Goal: Book appointment/travel/reservation

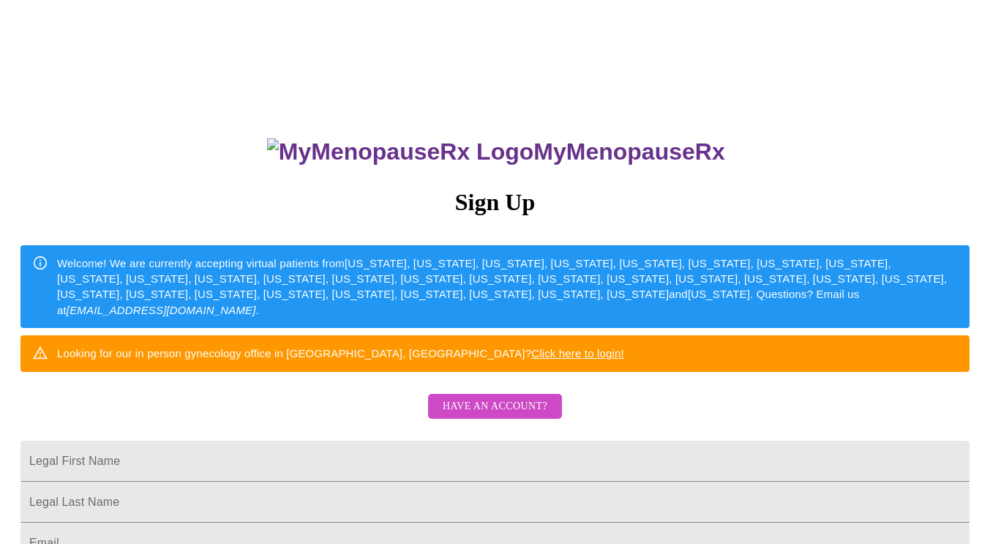
scroll to position [6, 0]
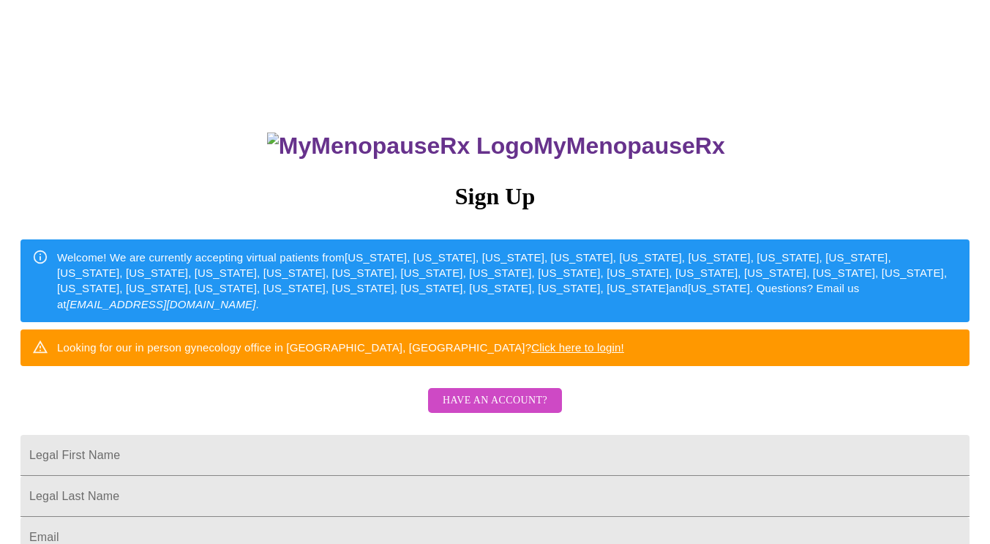
click at [624, 353] on link "Click here to login!" at bounding box center [577, 347] width 93 height 12
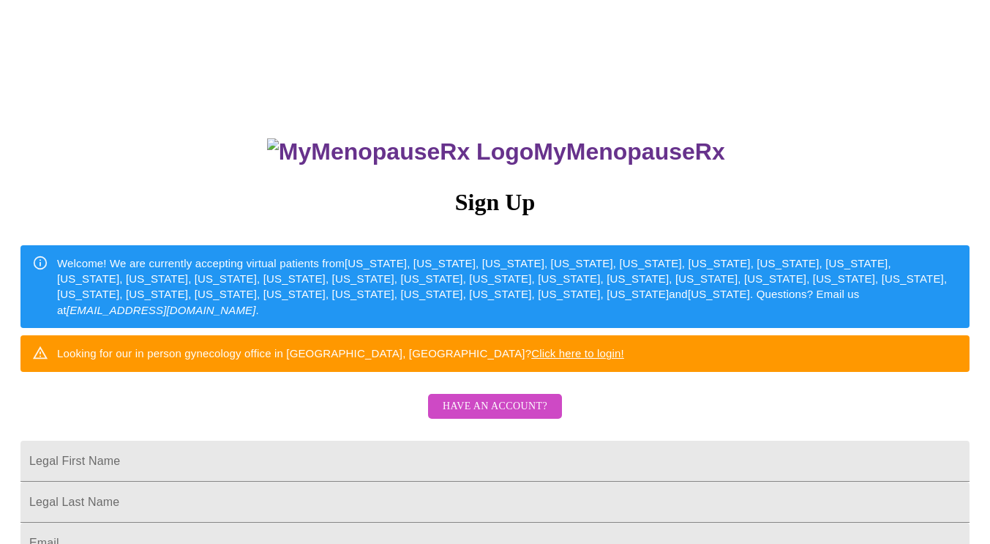
scroll to position [6, 0]
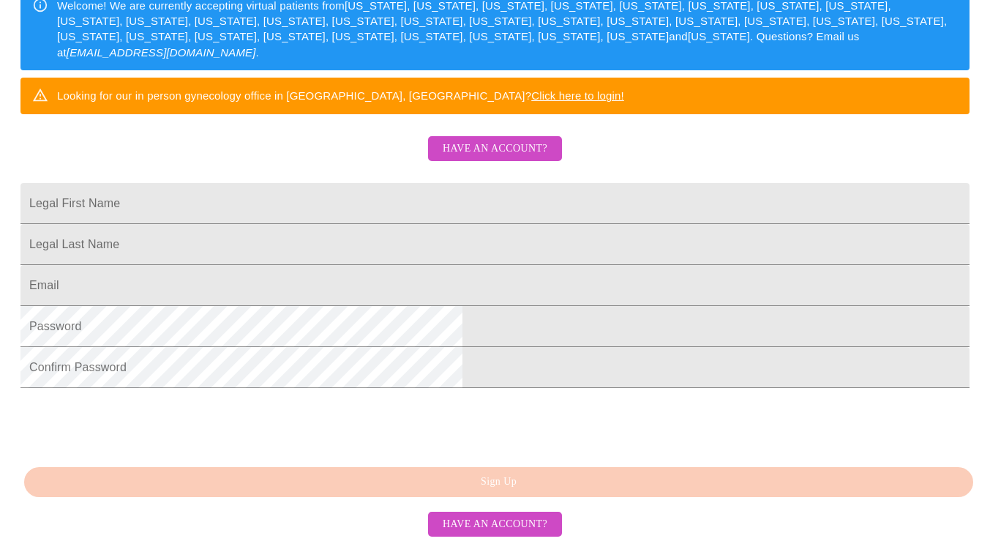
scroll to position [353, 0]
drag, startPoint x: 0, startPoint y: 0, endPoint x: 524, endPoint y: 82, distance: 530.3
click at [524, 140] on span "Have an account?" at bounding box center [495, 149] width 105 height 18
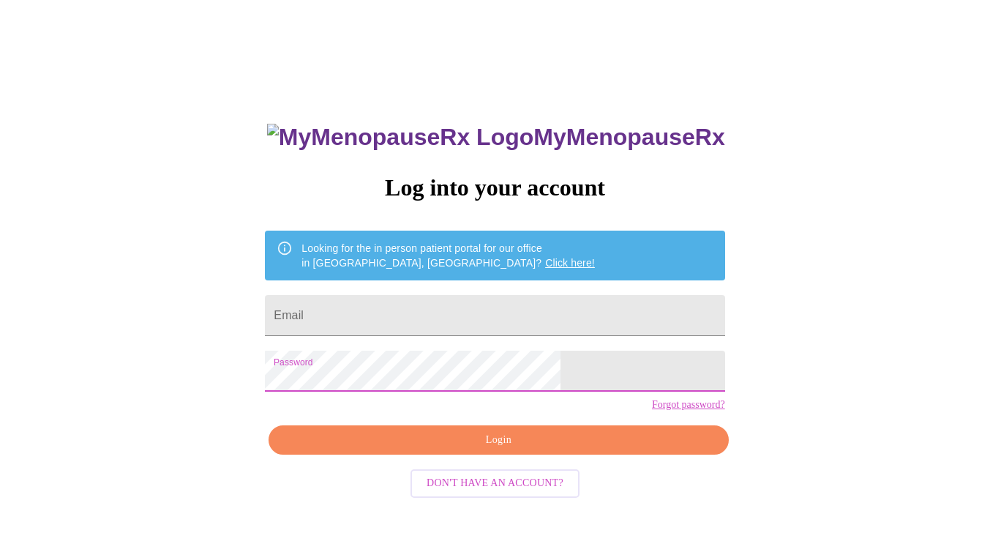
click at [524, 82] on div "MyMenopauseRx Log into your account Looking for the in person patient portal fo…" at bounding box center [495, 317] width 978 height 653
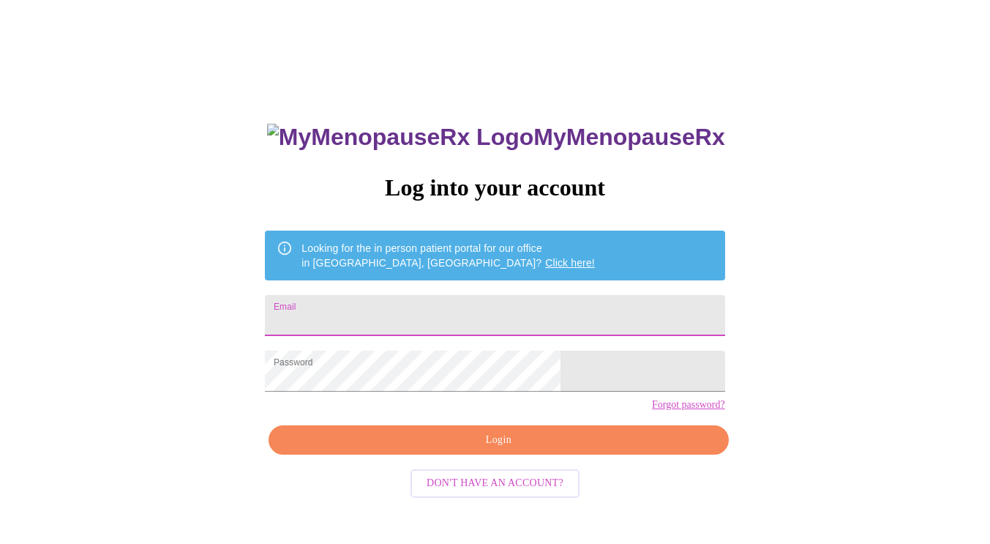
click at [487, 303] on input "Email" at bounding box center [495, 315] width 460 height 41
click at [447, 313] on input "Email" at bounding box center [495, 315] width 460 height 41
type input "[EMAIL_ADDRESS][DOMAIN_NAME]"
click at [492, 449] on span "Login" at bounding box center [498, 440] width 426 height 18
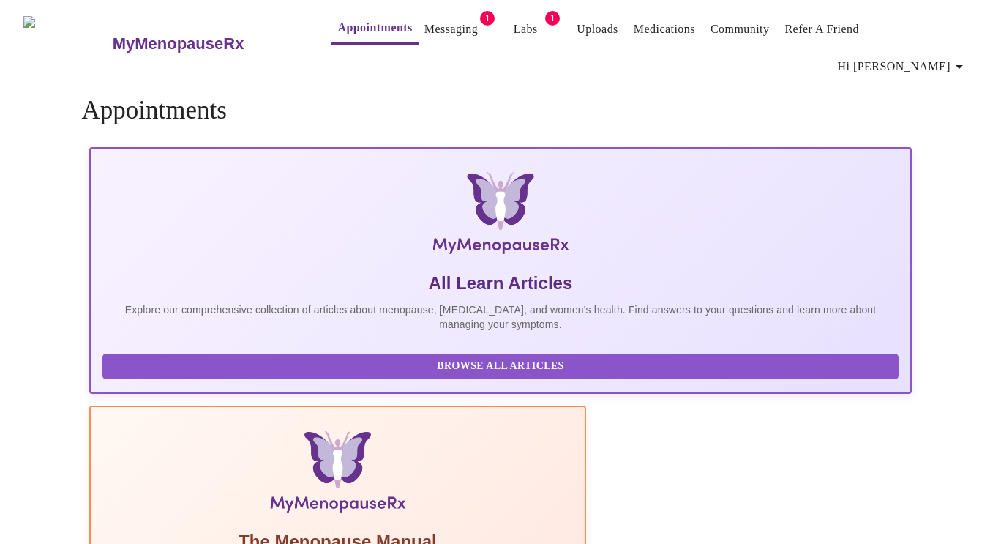
click at [424, 36] on link "Messaging" at bounding box center [450, 29] width 53 height 20
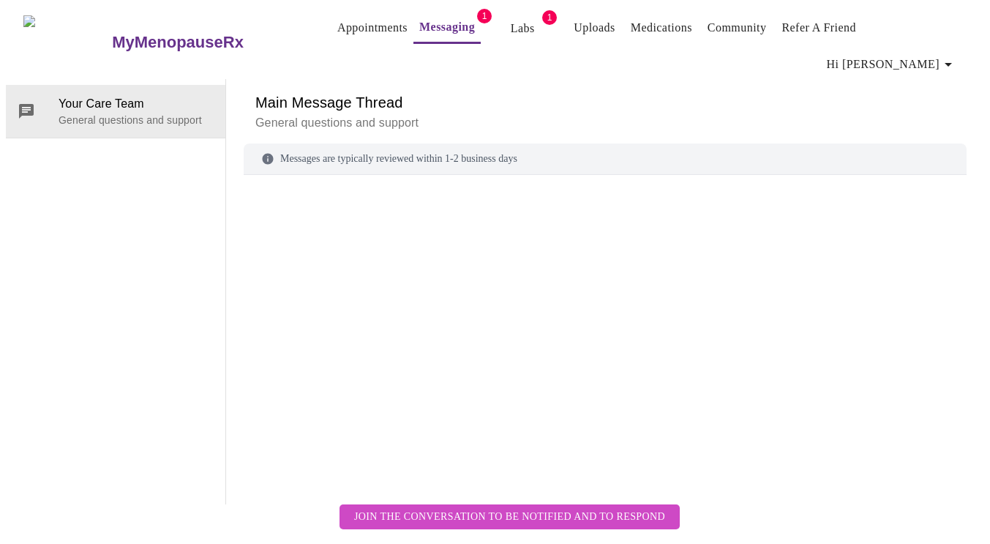
scroll to position [55, 0]
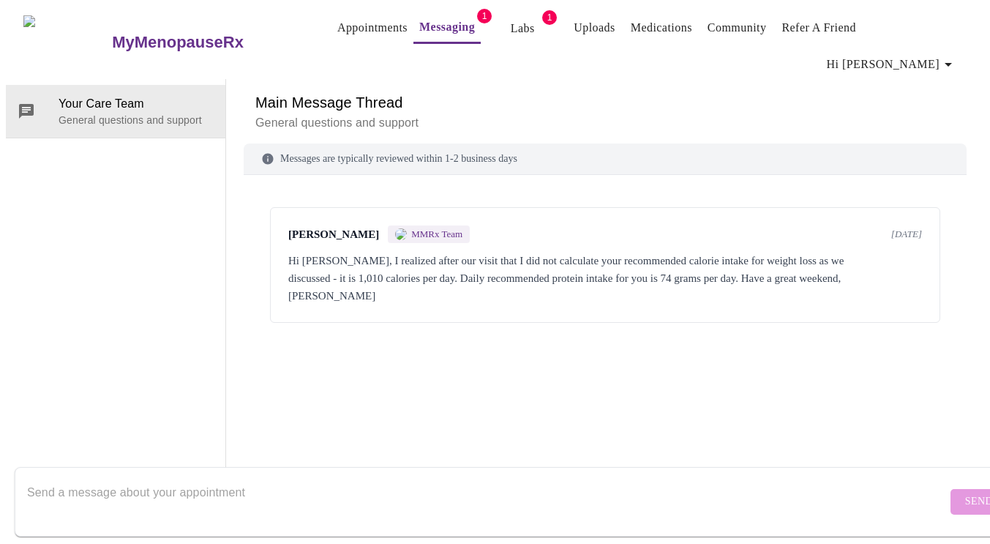
click at [498, 207] on div "[PERSON_NAME] MMRx Team [DATE] Hi [PERSON_NAME], I realized after our visit tha…" at bounding box center [605, 265] width 670 height 116
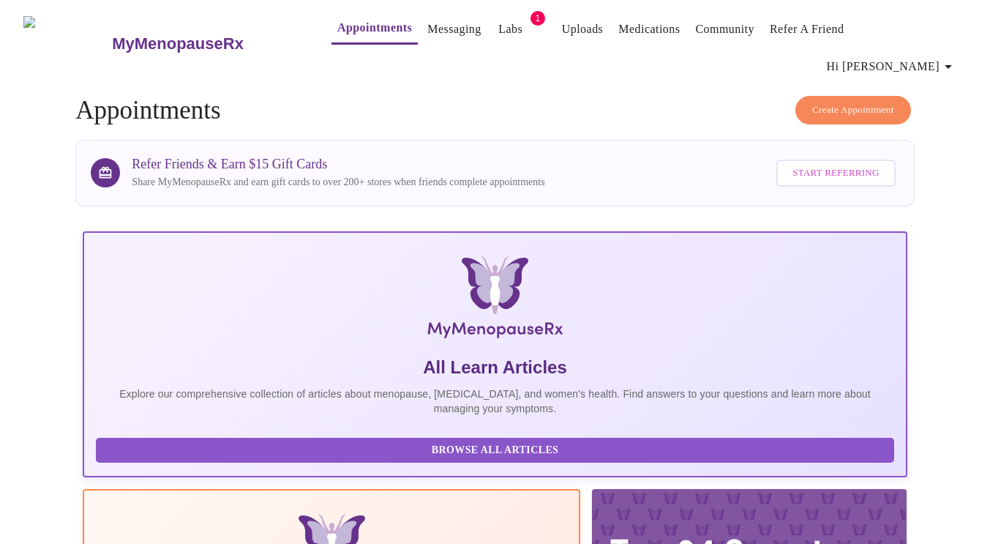
click at [498, 23] on link "Labs" at bounding box center [510, 29] width 24 height 20
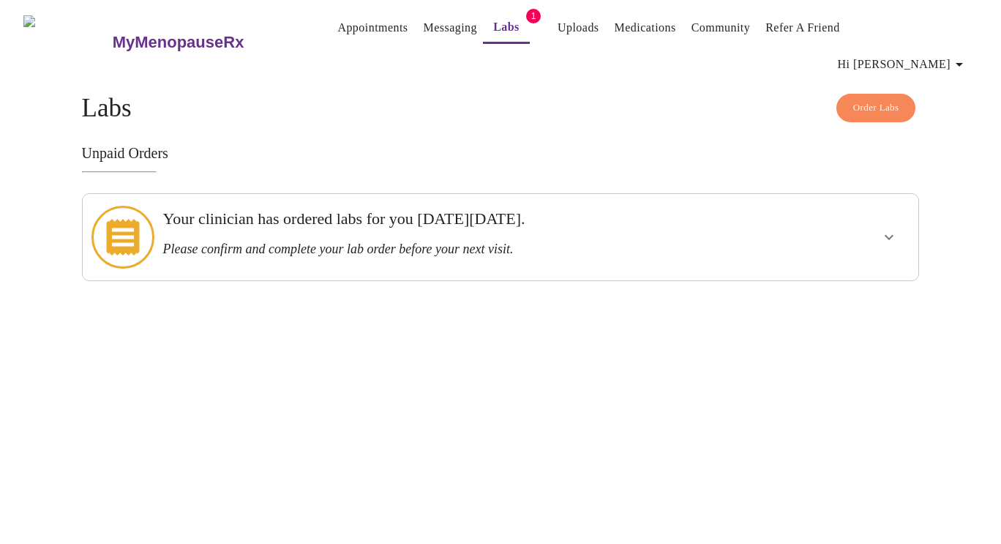
click at [903, 200] on div at bounding box center [845, 237] width 138 height 75
click at [886, 235] on icon "show more" at bounding box center [889, 237] width 9 height 5
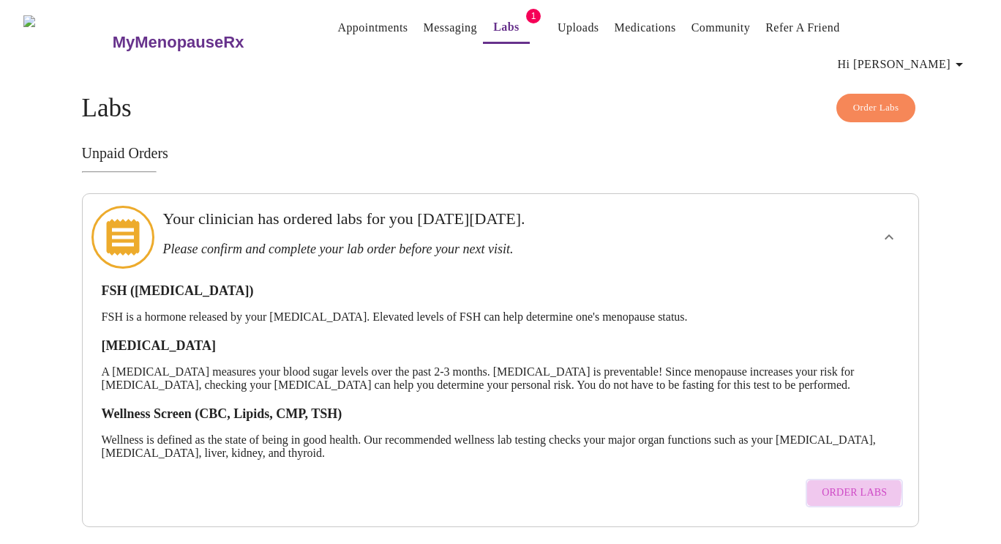
click at [834, 484] on span "Order Labs" at bounding box center [854, 493] width 65 height 18
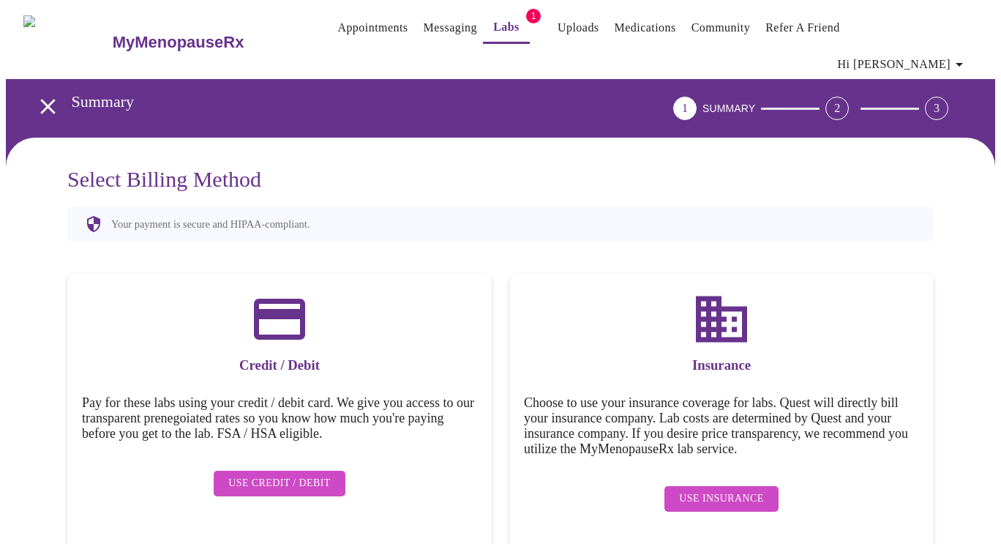
click at [704, 490] on span "Use Insurance" at bounding box center [721, 499] width 84 height 18
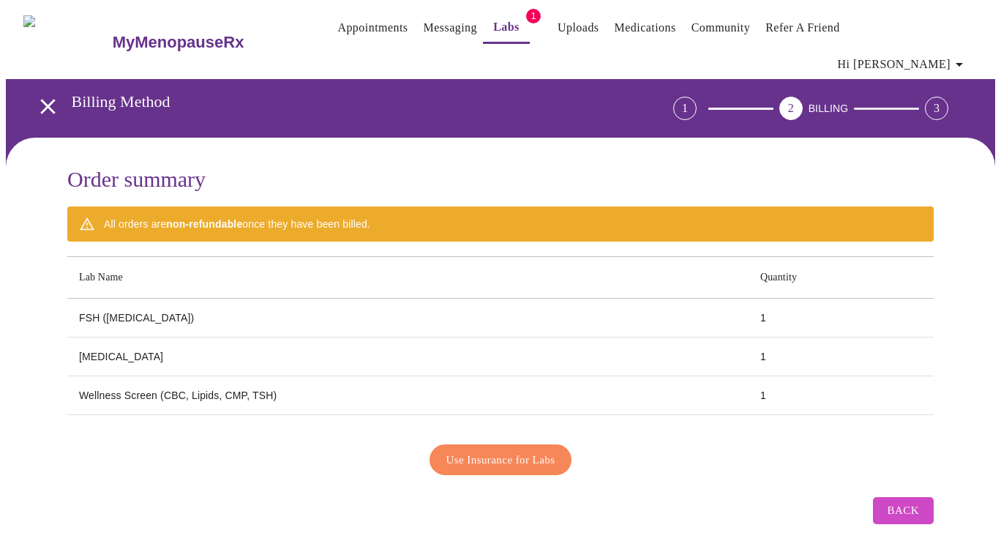
click at [550, 450] on span "Use Insurance for Labs" at bounding box center [500, 459] width 109 height 19
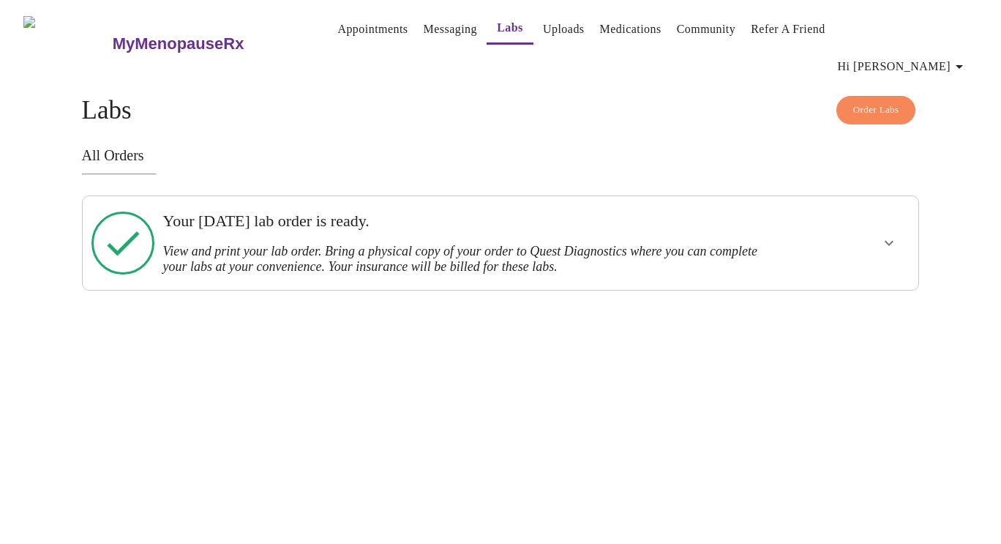
click at [487, 244] on h3 "View and print your lab order. Bring a physical copy of your order to Quest Dia…" at bounding box center [459, 259] width 595 height 31
click at [885, 234] on icon "show more" at bounding box center [889, 243] width 18 height 18
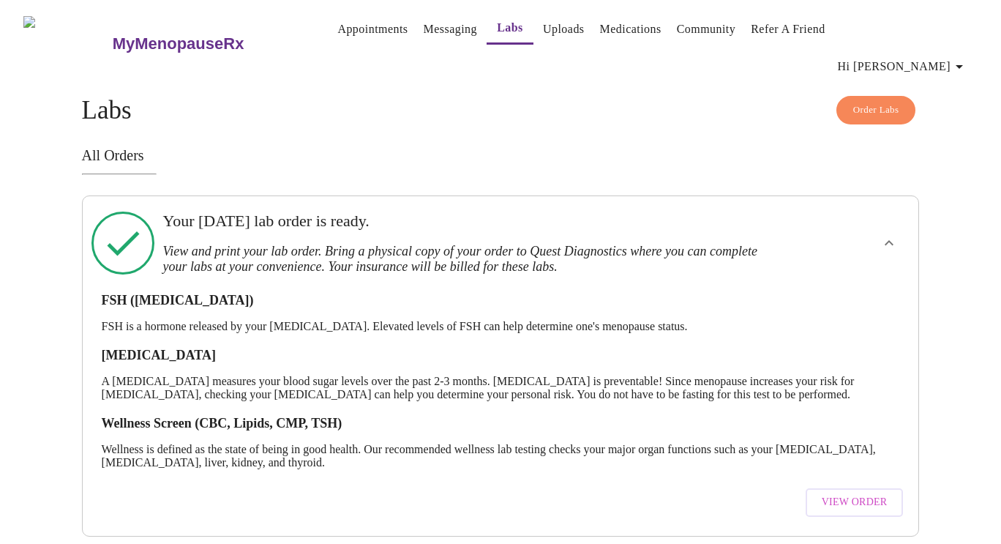
click at [850, 493] on span "View Order" at bounding box center [855, 502] width 66 height 18
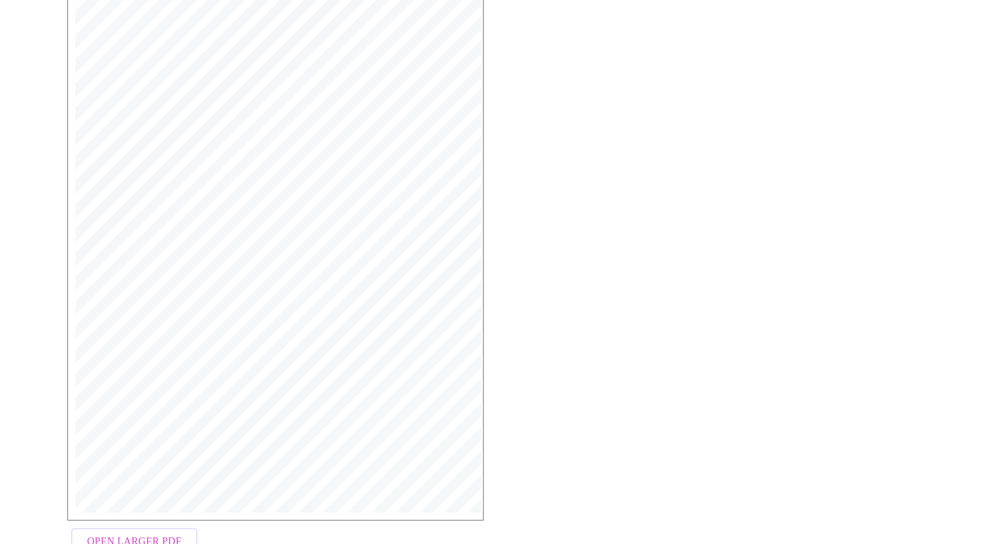
scroll to position [334, 0]
click at [87, 502] on span "Open Larger PDF" at bounding box center [134, 511] width 94 height 18
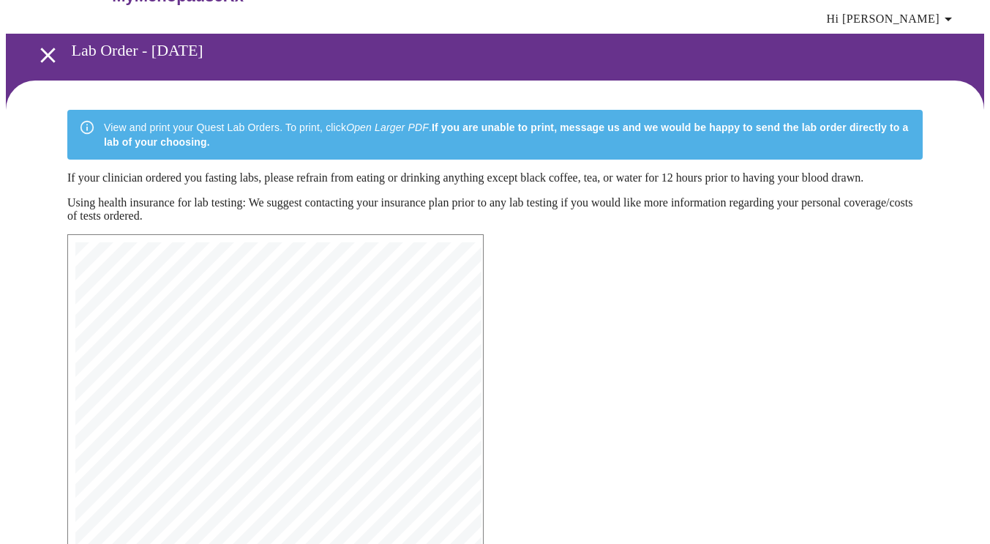
scroll to position [0, 0]
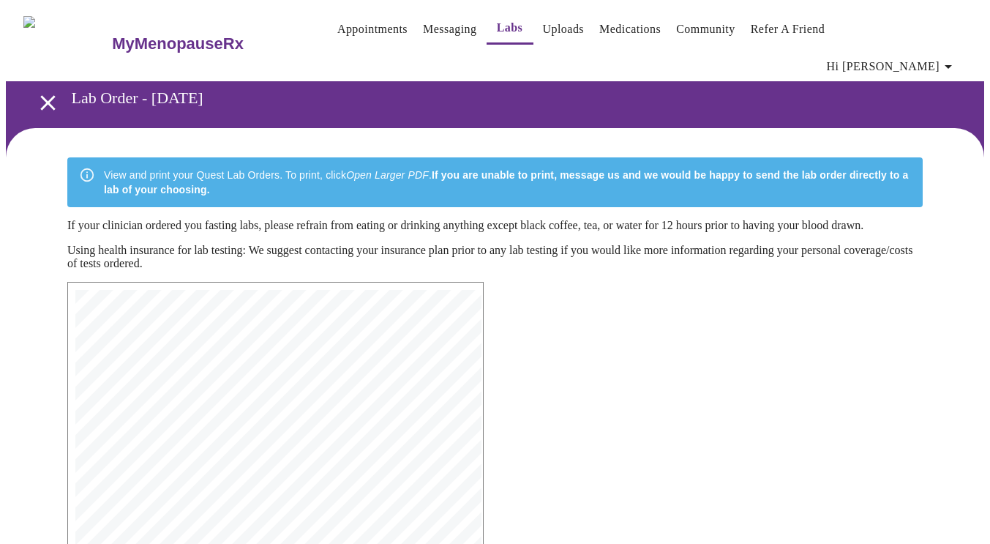
click at [337, 33] on link "Appointments" at bounding box center [372, 29] width 70 height 20
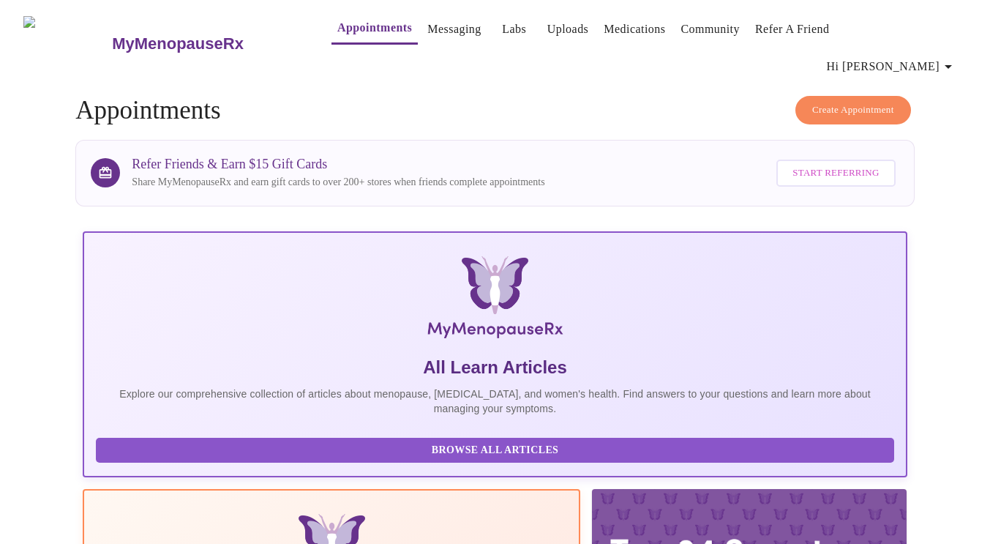
click at [850, 102] on span "Create Appointment" at bounding box center [853, 110] width 82 height 17
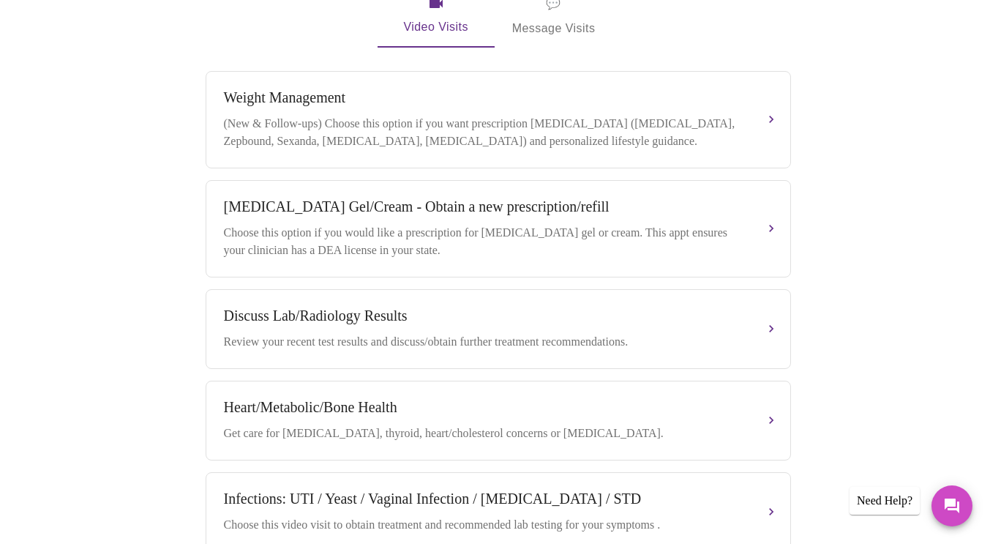
scroll to position [528, 0]
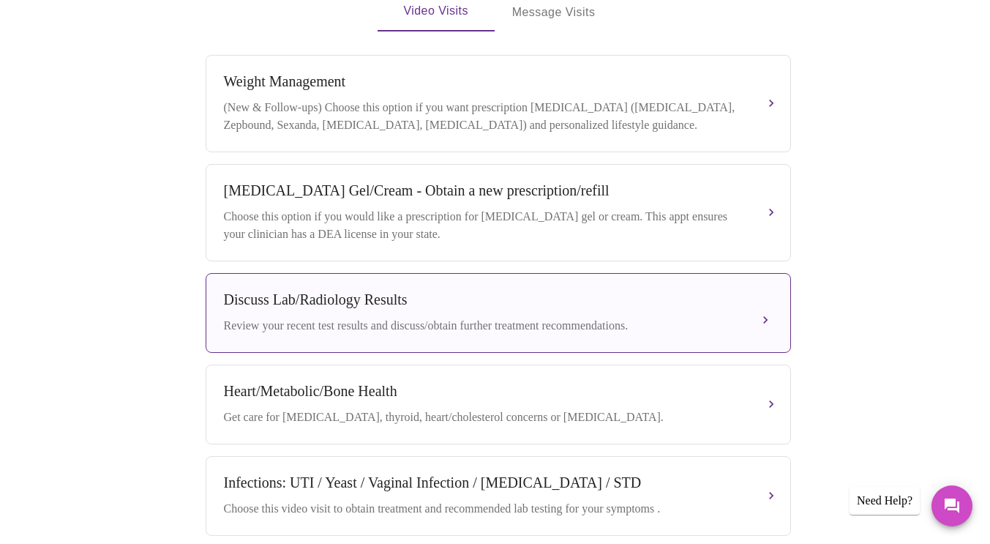
click at [470, 309] on button "Discuss Lab/Radiology Results Review your recent test results and discuss/obtai…" at bounding box center [498, 313] width 585 height 80
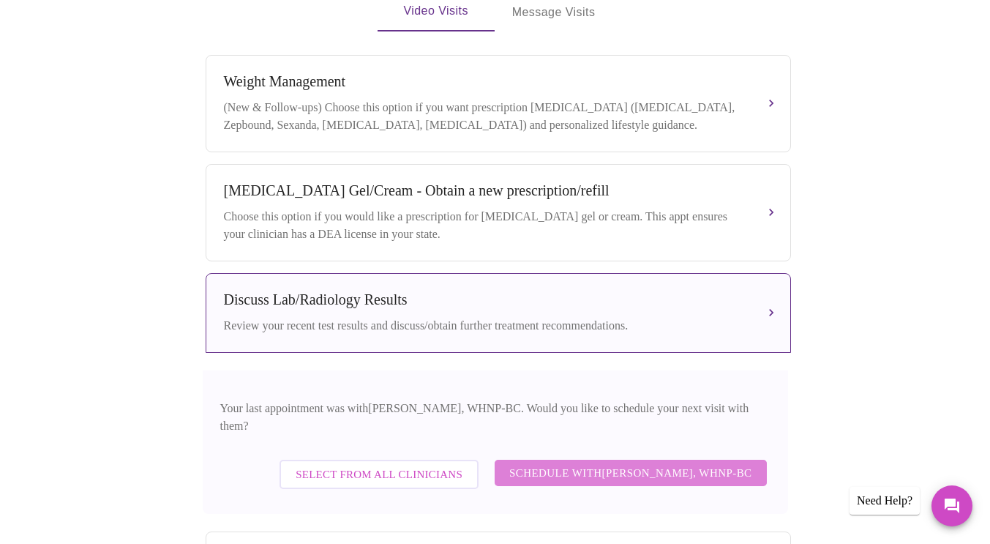
click at [649, 463] on span "Schedule with [PERSON_NAME], WHNP-BC" at bounding box center [630, 472] width 243 height 19
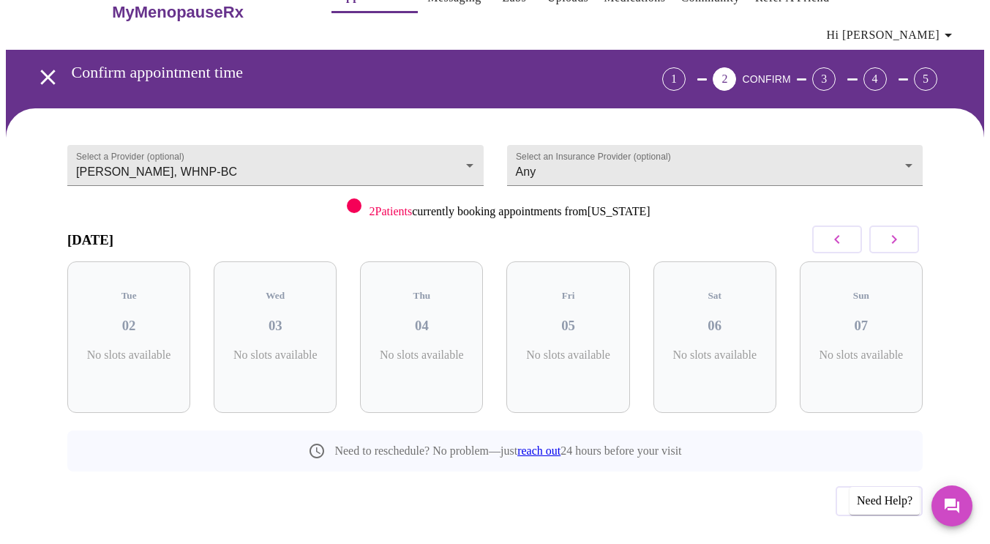
click at [903, 230] on icon "button" at bounding box center [894, 239] width 18 height 18
click at [846, 230] on icon "button" at bounding box center [837, 239] width 18 height 18
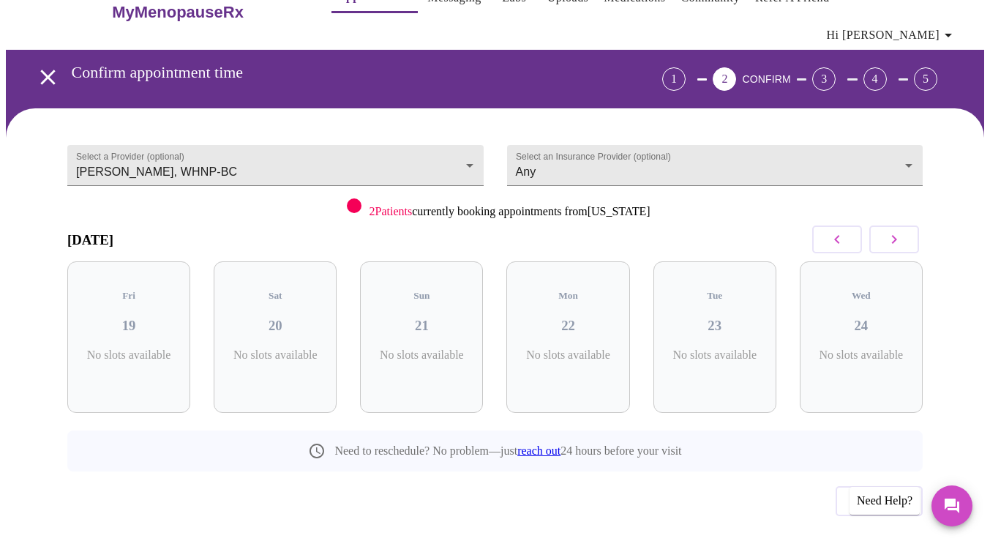
click at [846, 230] on icon "button" at bounding box center [837, 239] width 18 height 18
click at [882, 225] on button "button" at bounding box center [894, 239] width 50 height 28
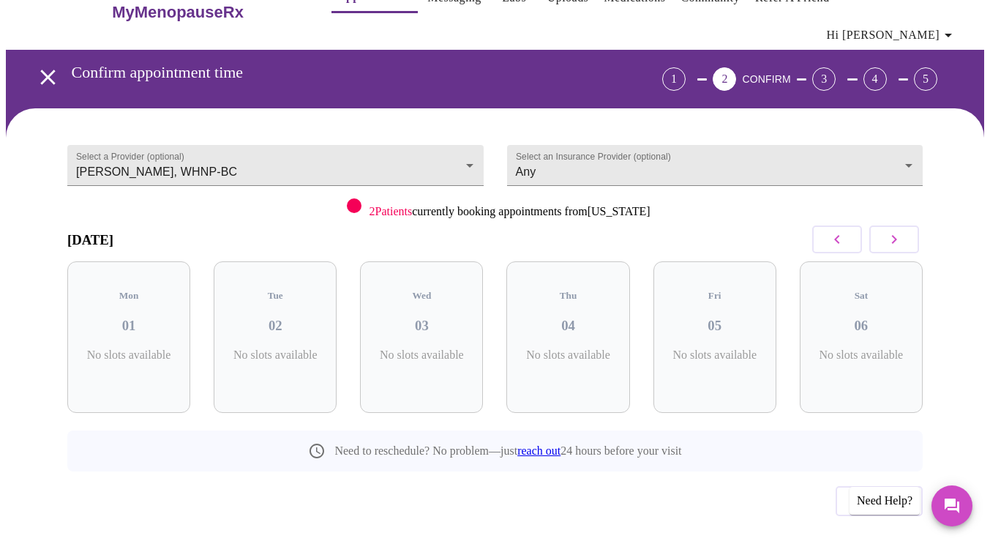
click at [882, 225] on button "button" at bounding box center [894, 239] width 50 height 28
click at [159, 311] on div "Thu 25 1 Slots Left ( 1 Total)" at bounding box center [128, 336] width 123 height 151
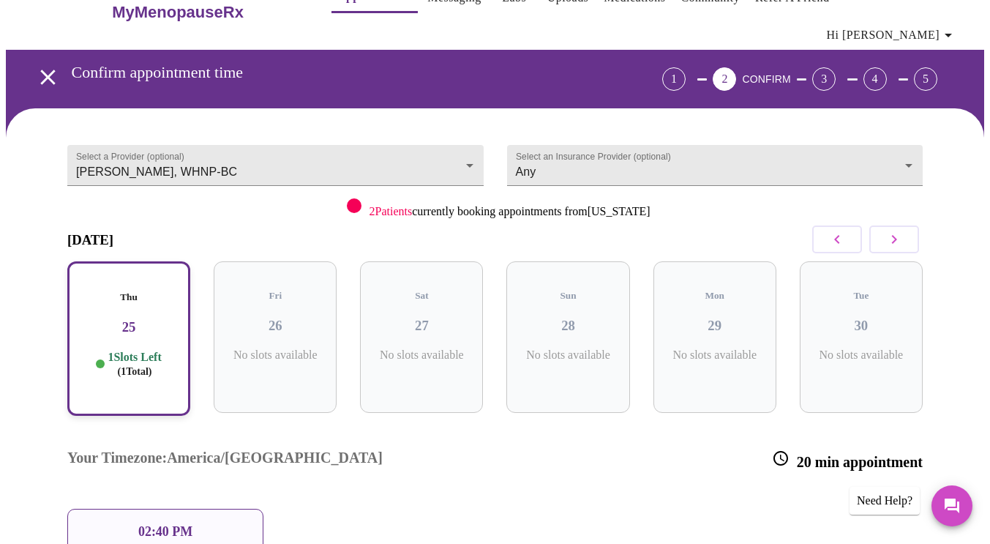
click at [200, 509] on div "02:40 PM" at bounding box center [165, 532] width 196 height 46
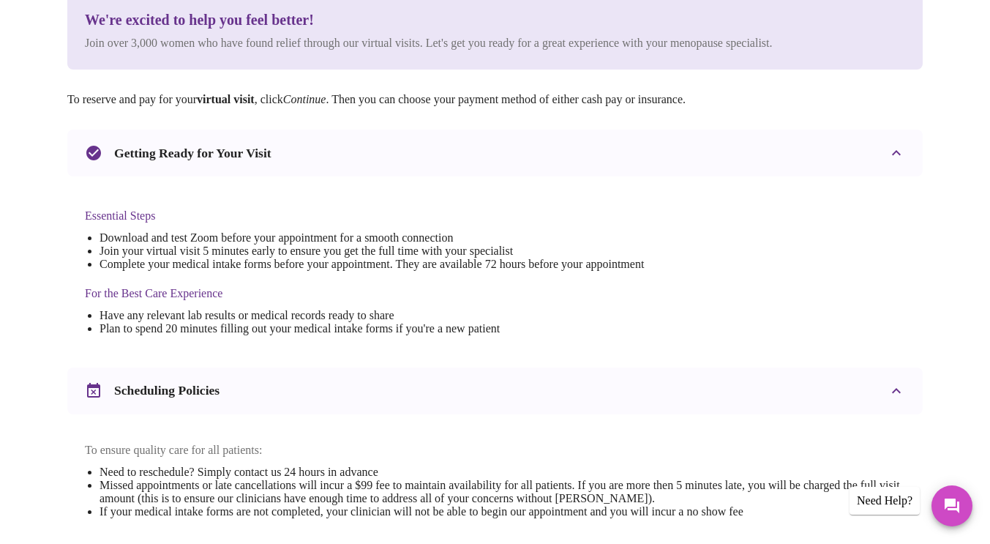
scroll to position [521, 0]
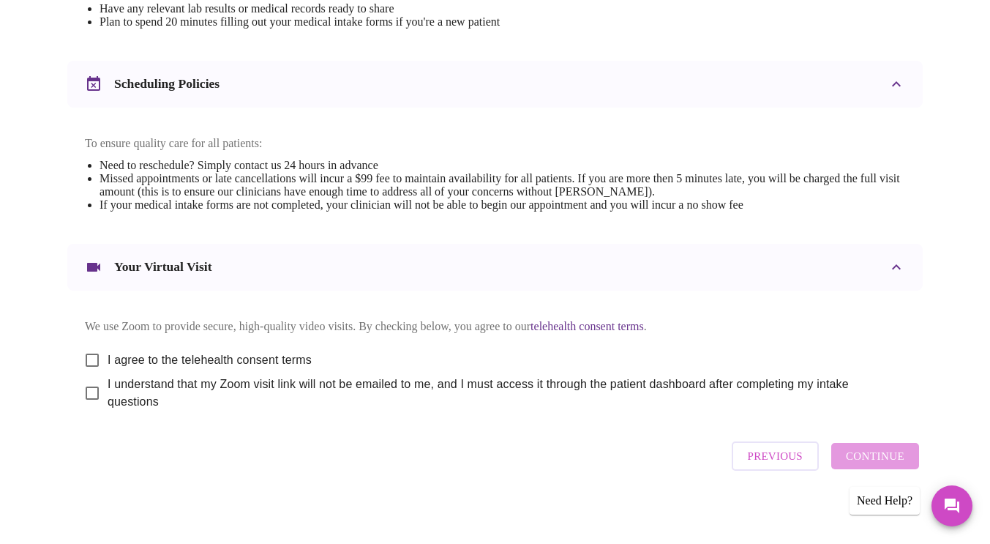
click at [278, 351] on span "I agree to the telehealth consent terms" at bounding box center [210, 360] width 204 height 18
click at [108, 345] on input "I agree to the telehealth consent terms" at bounding box center [92, 360] width 31 height 31
checkbox input "true"
click at [253, 380] on span "I understand that my Zoom visit link will not be emailed to me, and I must acce…" at bounding box center [501, 392] width 786 height 35
click at [108, 380] on input "I understand that my Zoom visit link will not be emailed to me, and I must acce…" at bounding box center [92, 393] width 31 height 31
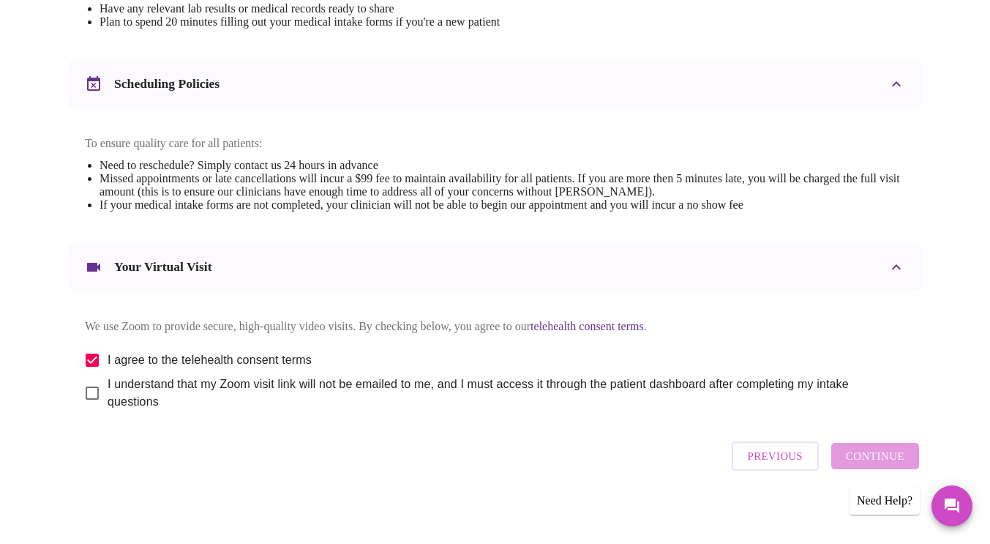
checkbox input "true"
click at [883, 454] on span "Continue" at bounding box center [875, 455] width 59 height 19
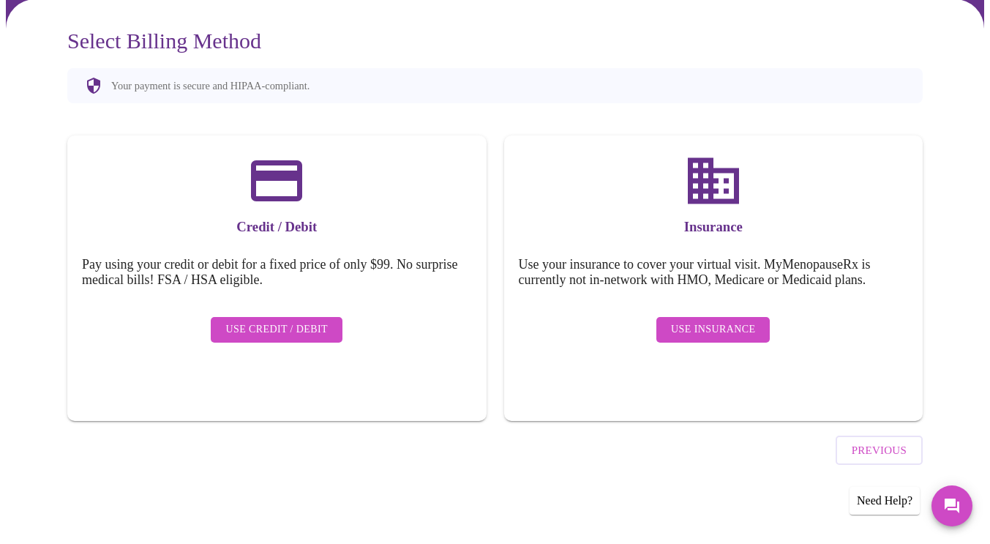
scroll to position [79, 0]
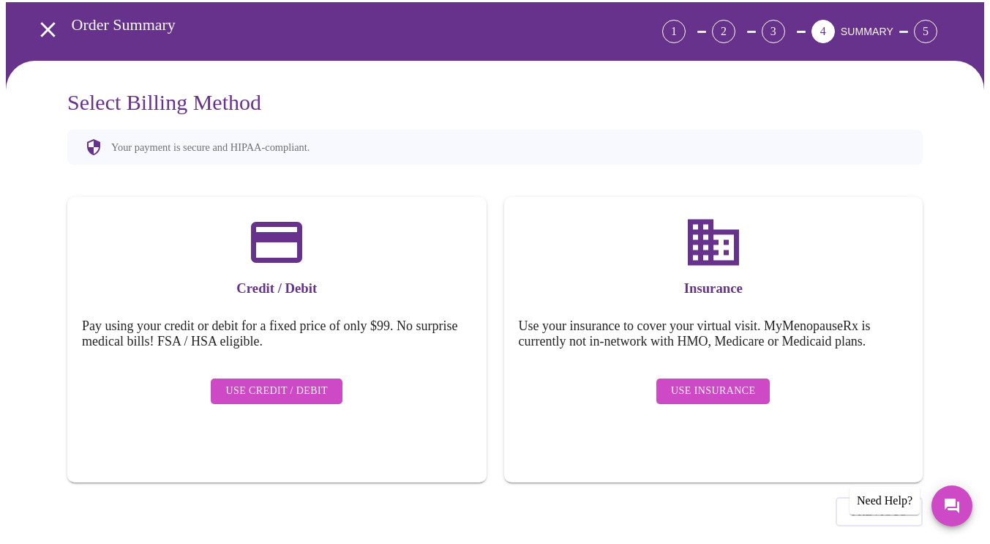
click at [760, 378] on button "Use Insurance" at bounding box center [712, 391] width 113 height 26
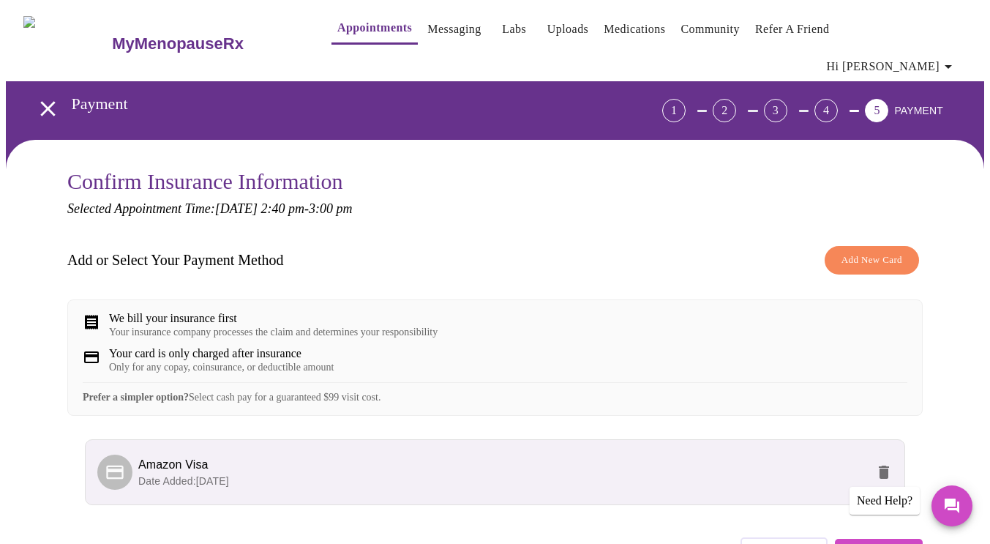
scroll to position [91, 0]
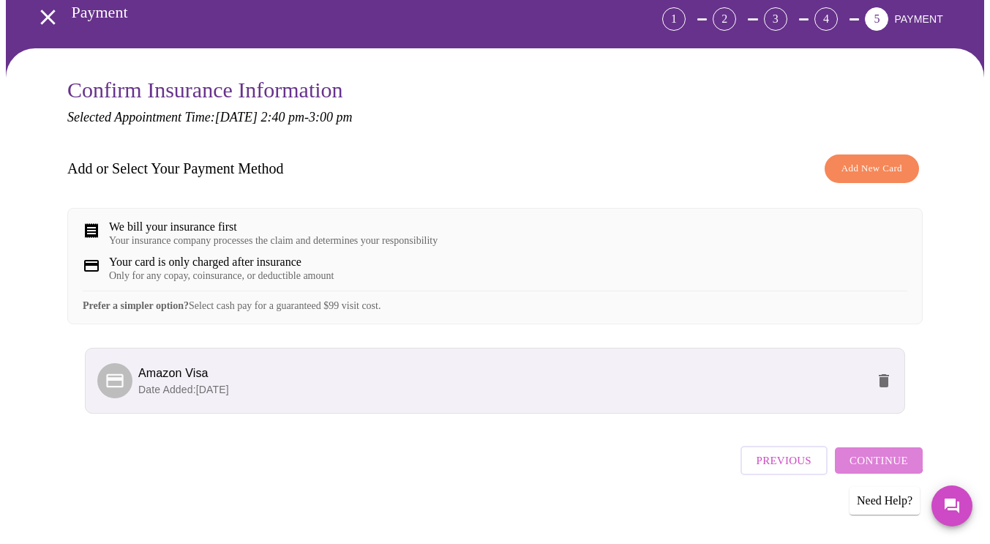
click at [878, 451] on span "Continue" at bounding box center [878, 460] width 59 height 19
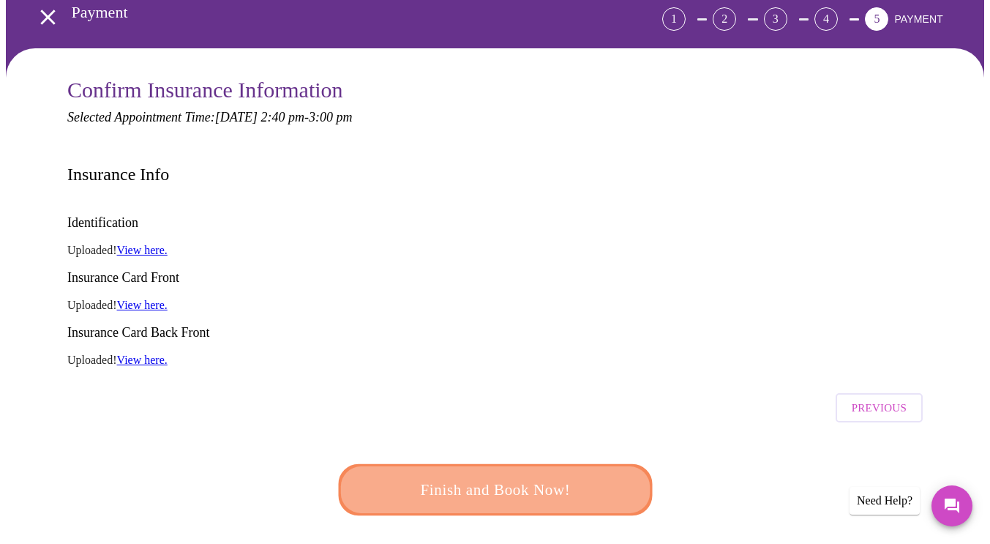
click at [509, 476] on span "Finish and Book Now!" at bounding box center [495, 489] width 271 height 27
